Goal: Task Accomplishment & Management: Use online tool/utility

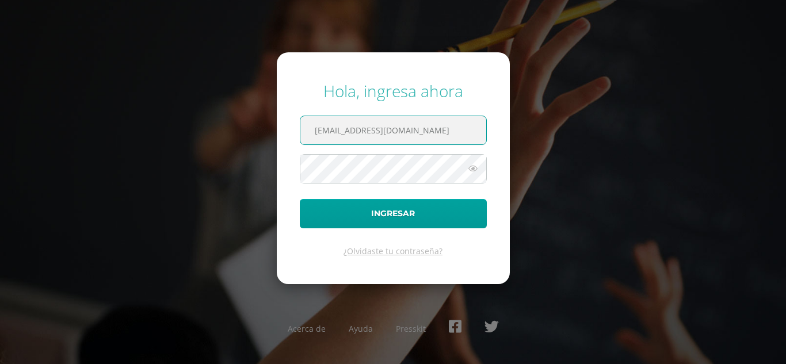
scroll to position [0, 2]
type input "[EMAIL_ADDRESS][DOMAIN_NAME]"
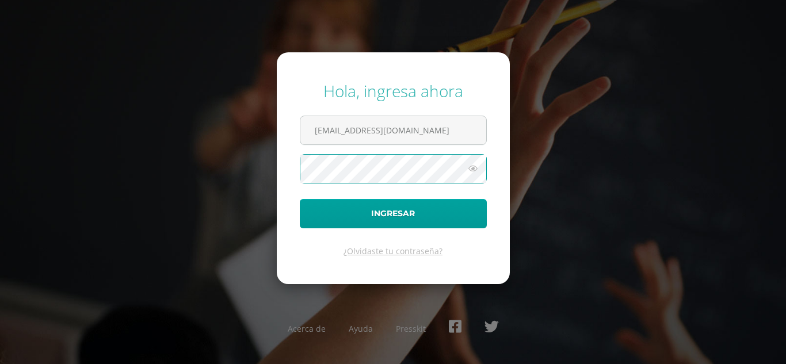
scroll to position [0, 0]
click at [476, 170] on icon at bounding box center [472, 169] width 15 height 14
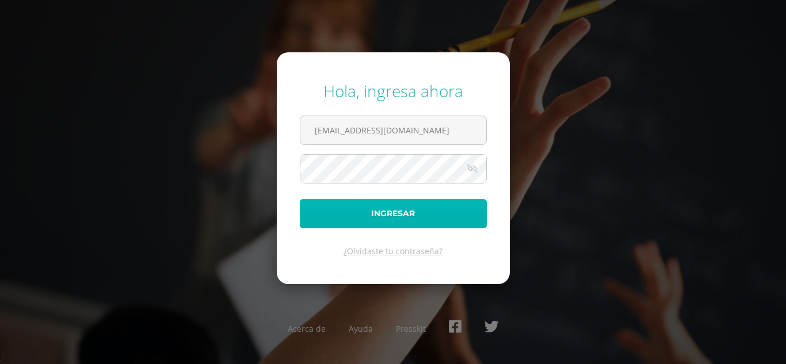
click at [419, 215] on button "Ingresar" at bounding box center [393, 213] width 187 height 29
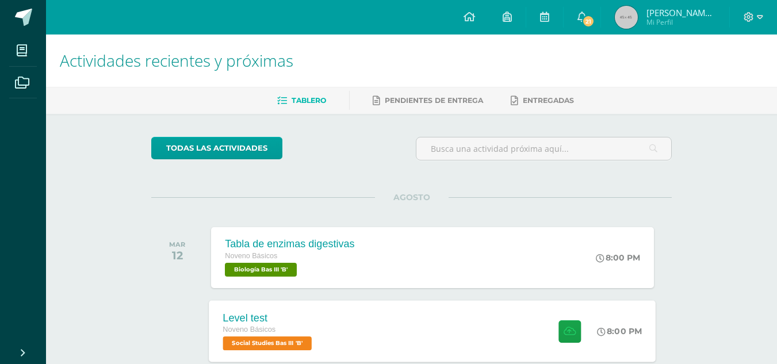
click at [267, 322] on div "Level test" at bounding box center [269, 318] width 92 height 12
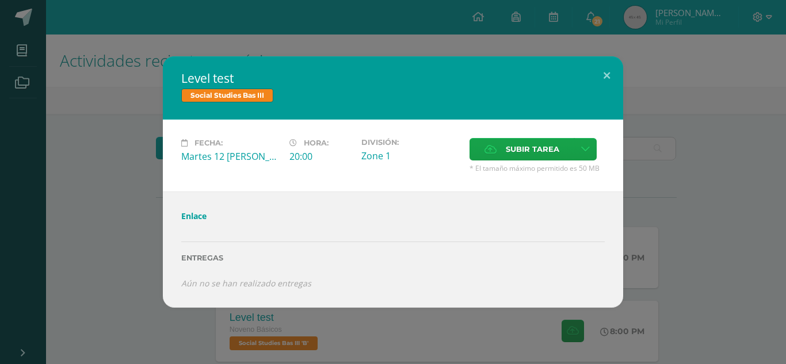
click at [196, 215] on link "Enlace" at bounding box center [193, 216] width 25 height 11
